Goal: Task Accomplishment & Management: Manage account settings

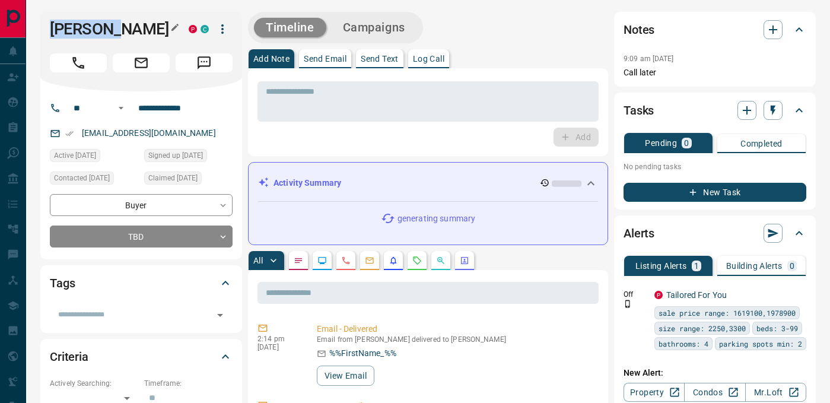
drag, startPoint x: 52, startPoint y: 28, endPoint x: 148, endPoint y: 28, distance: 96.1
click at [146, 28] on h1 "[PERSON_NAME]" at bounding box center [110, 29] width 121 height 19
copy h1 "[PERSON_NAME]"
click at [155, 107] on input "**********" at bounding box center [179, 107] width 93 height 19
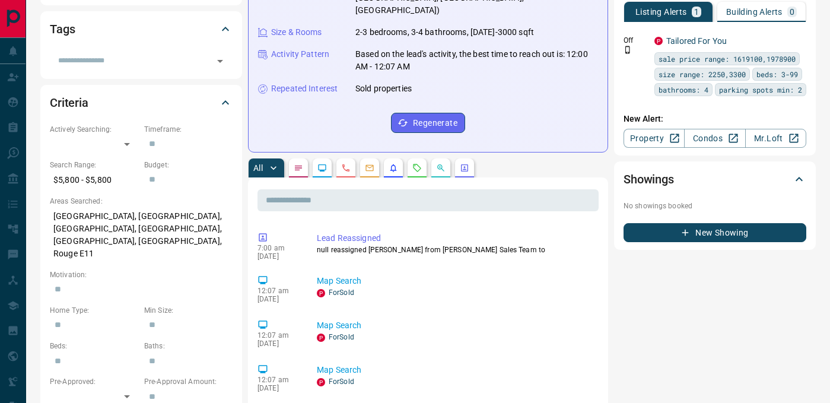
scroll to position [398, 0]
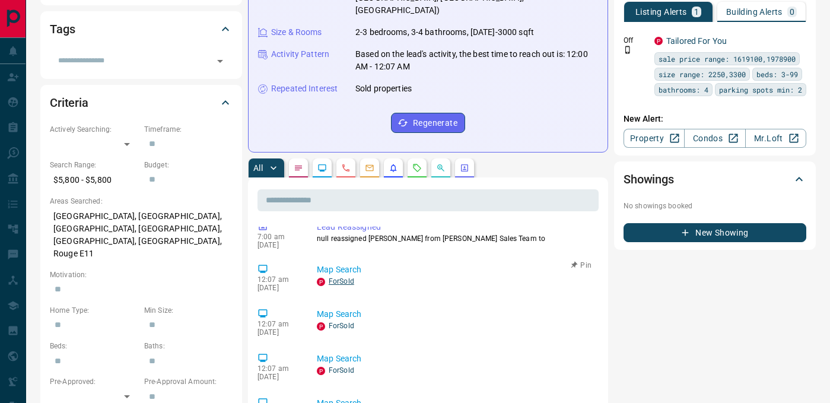
click at [335, 277] on link "For Sold" at bounding box center [341, 281] width 25 height 8
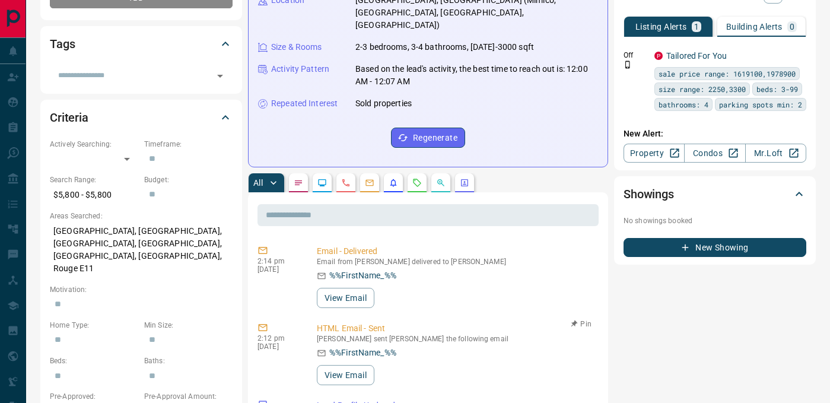
scroll to position [0, 0]
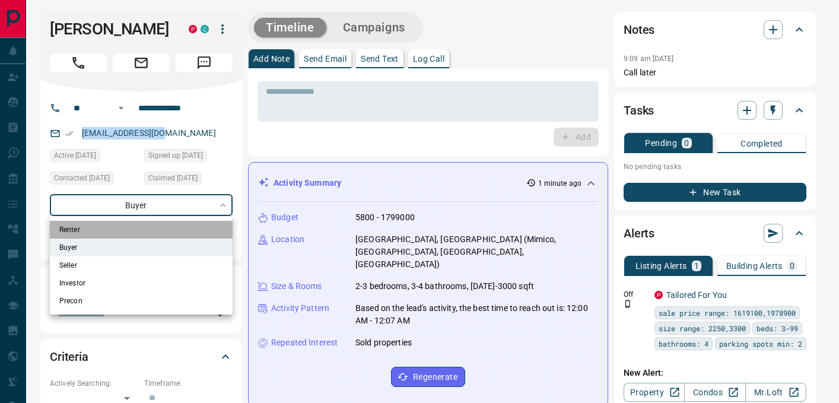
click at [116, 229] on li "Renter" at bounding box center [141, 230] width 183 height 18
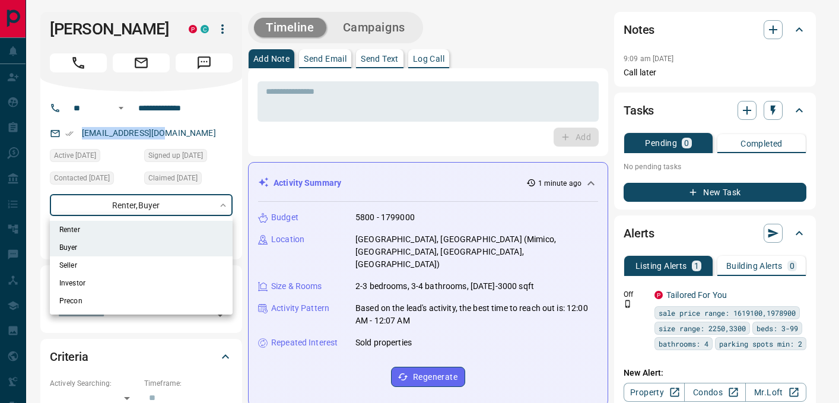
click at [294, 134] on div at bounding box center [419, 201] width 839 height 403
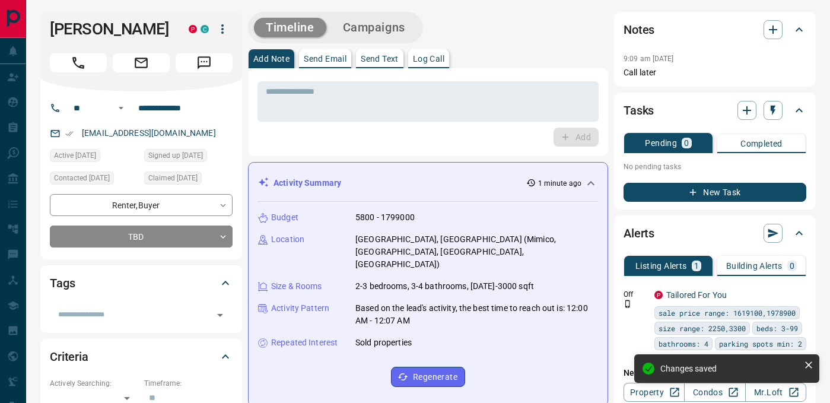
type input "**********"
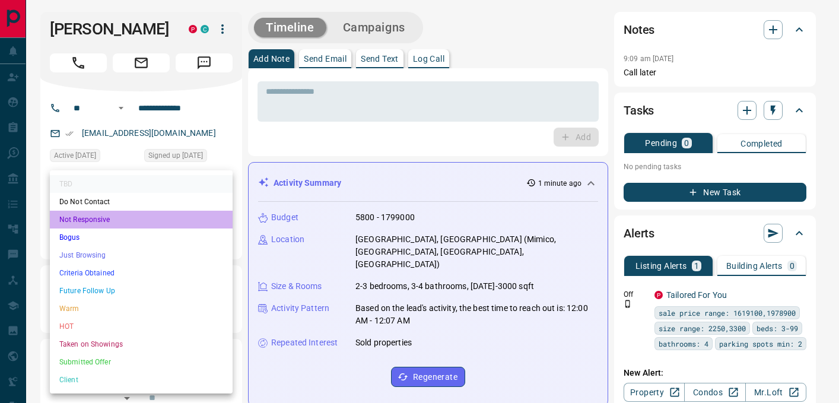
click at [106, 218] on li "Not Responsive" at bounding box center [141, 220] width 183 height 18
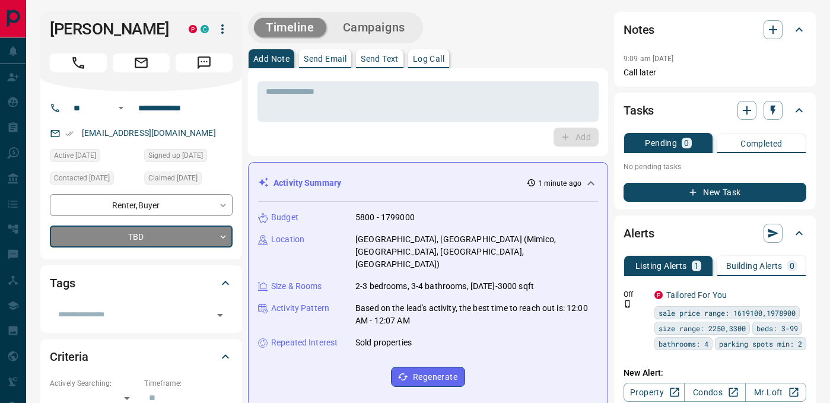
click at [436, 59] on p "Log Call" at bounding box center [428, 59] width 31 height 8
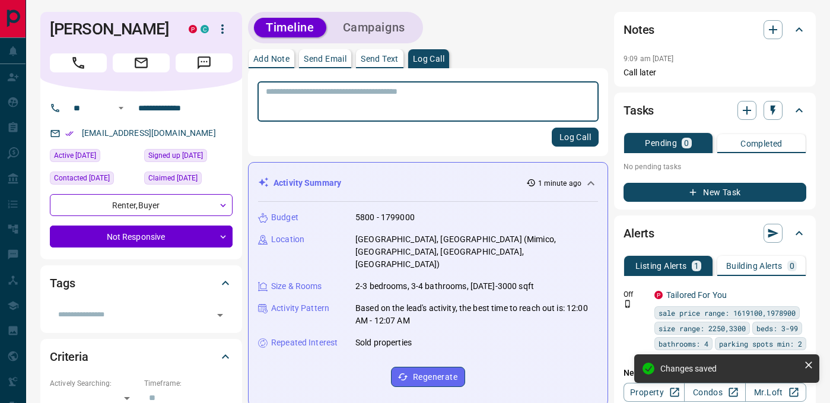
type input "*"
type textarea "**********"
click at [576, 138] on button "Log Call" at bounding box center [575, 136] width 47 height 19
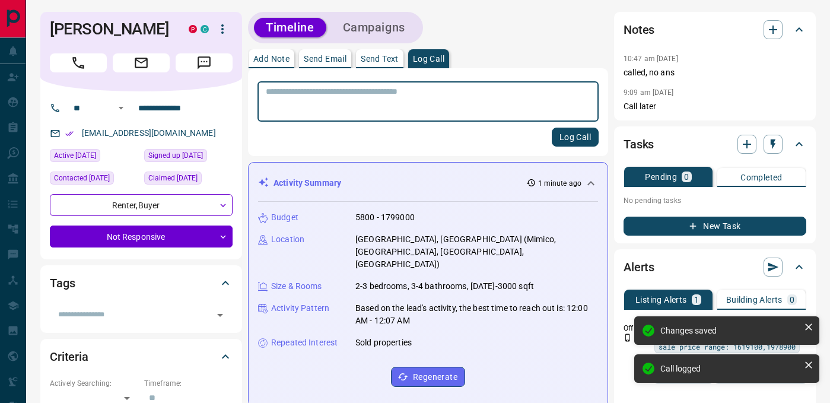
click at [775, 111] on p "Call later" at bounding box center [714, 106] width 183 height 12
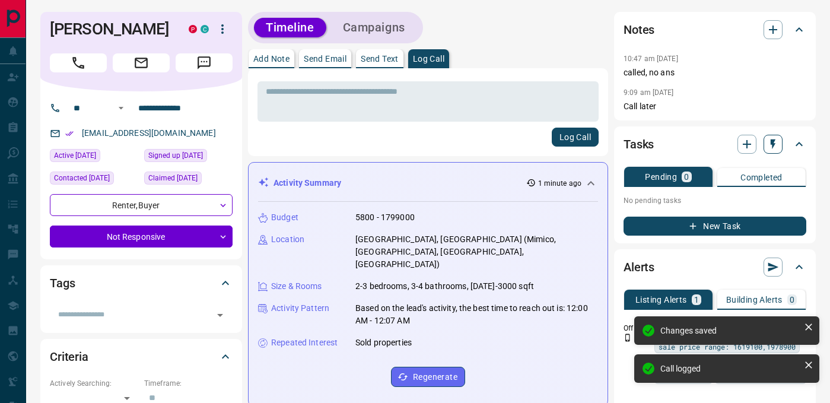
click at [772, 145] on icon "button" at bounding box center [772, 144] width 5 height 10
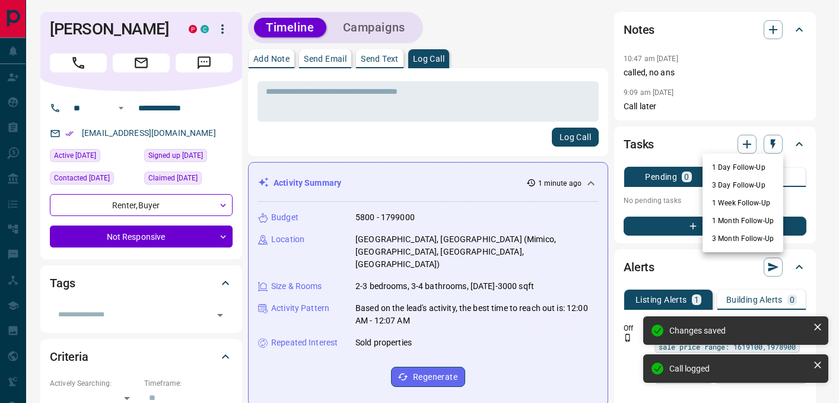
click at [745, 181] on li "3 Day Follow-Up" at bounding box center [742, 185] width 81 height 18
